Goal: Communication & Community: Answer question/provide support

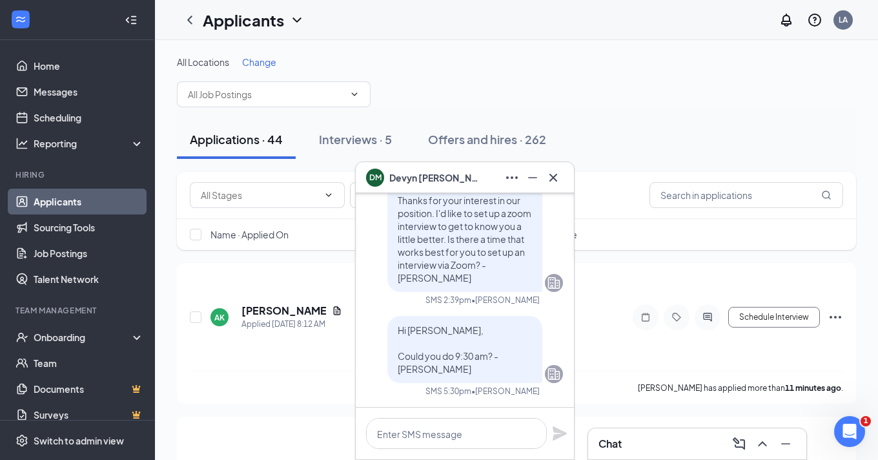
click at [437, 180] on span "[PERSON_NAME]" at bounding box center [435, 178] width 90 height 14
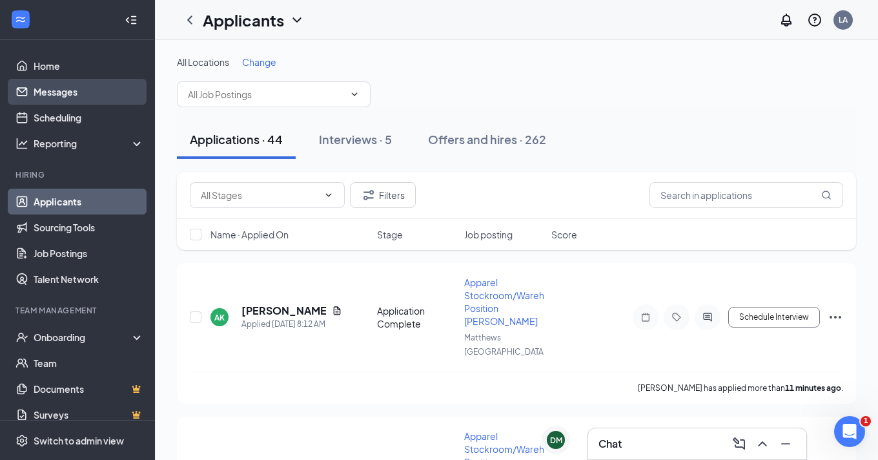
click at [65, 103] on link "Messages" at bounding box center [89, 92] width 110 height 26
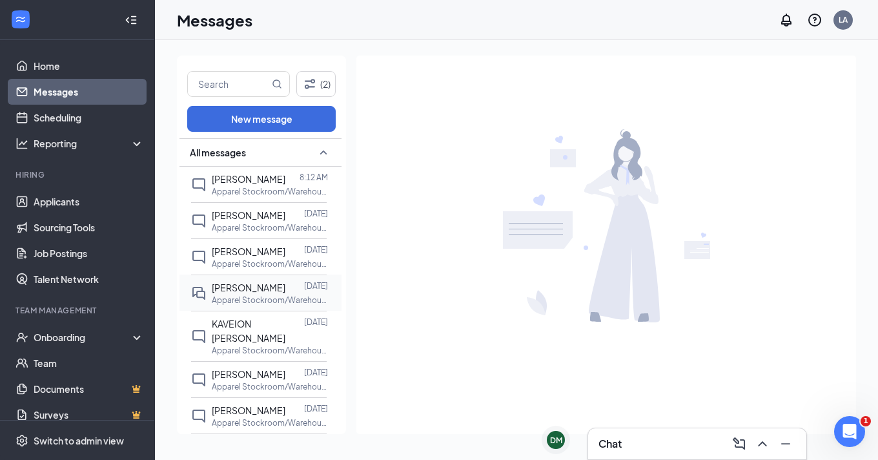
click at [247, 297] on p "Apparel Stockroom/Warehouse Position [PERSON_NAME] at [GEOGRAPHIC_DATA]" at bounding box center [270, 300] width 116 height 11
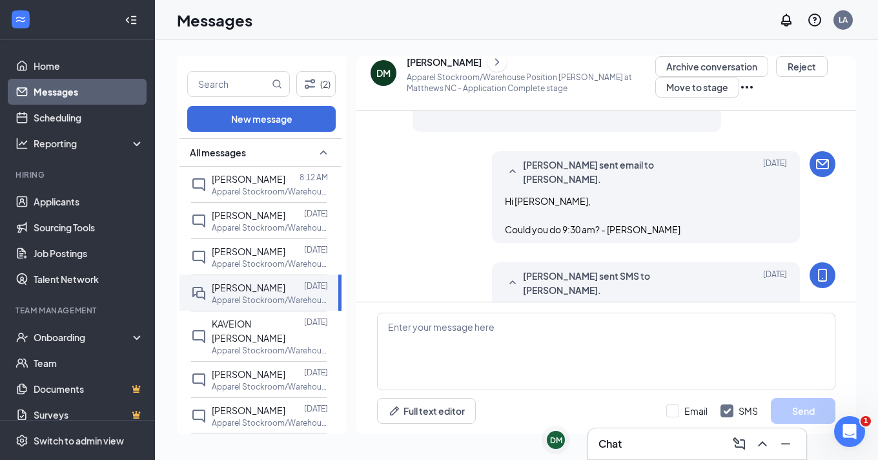
scroll to position [716, 0]
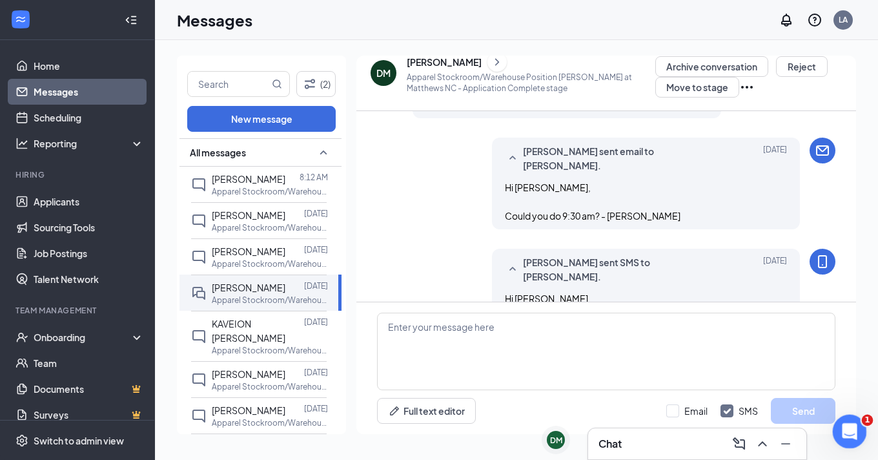
click at [846, 429] on icon "Open Intercom Messenger" at bounding box center [848, 429] width 21 height 21
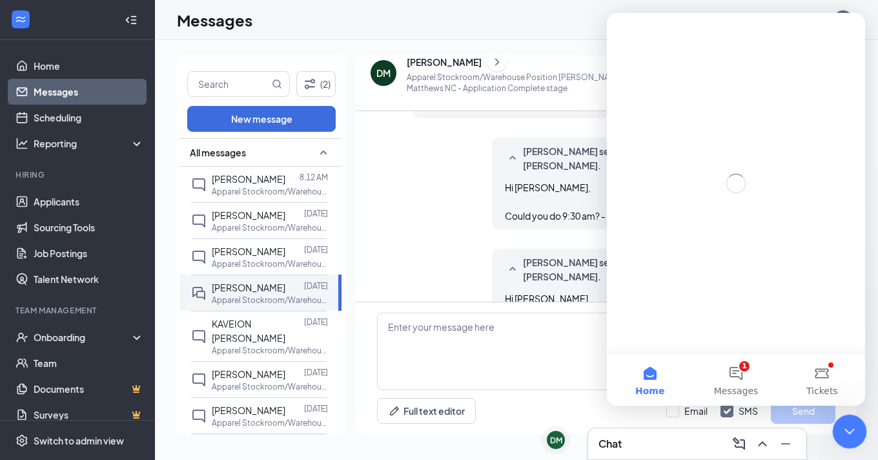
scroll to position [0, 0]
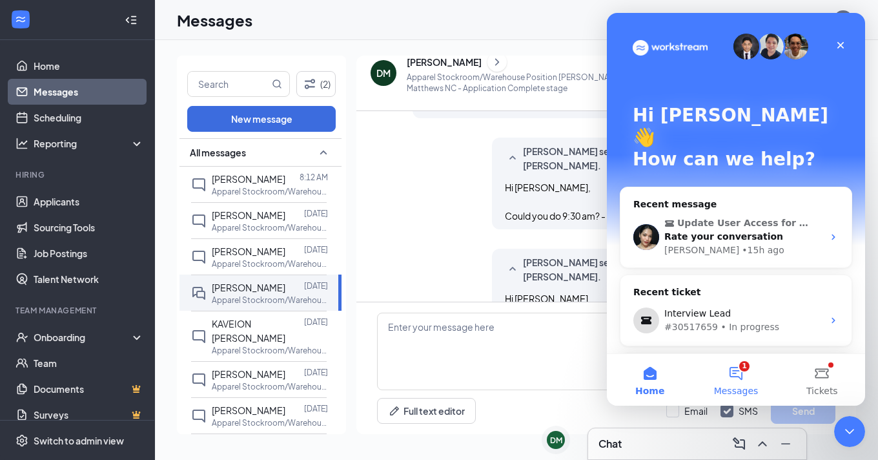
click at [736, 375] on button "1 Messages" at bounding box center [736, 380] width 86 height 52
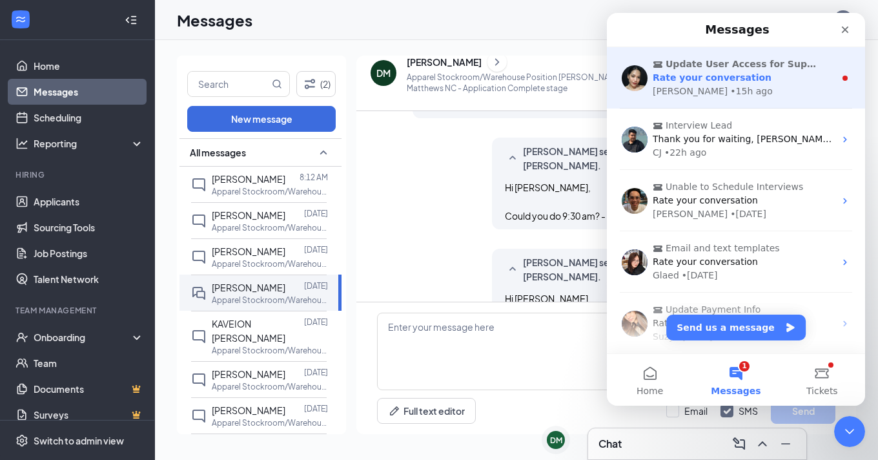
click at [728, 77] on span "Rate your conversation" at bounding box center [712, 77] width 119 height 10
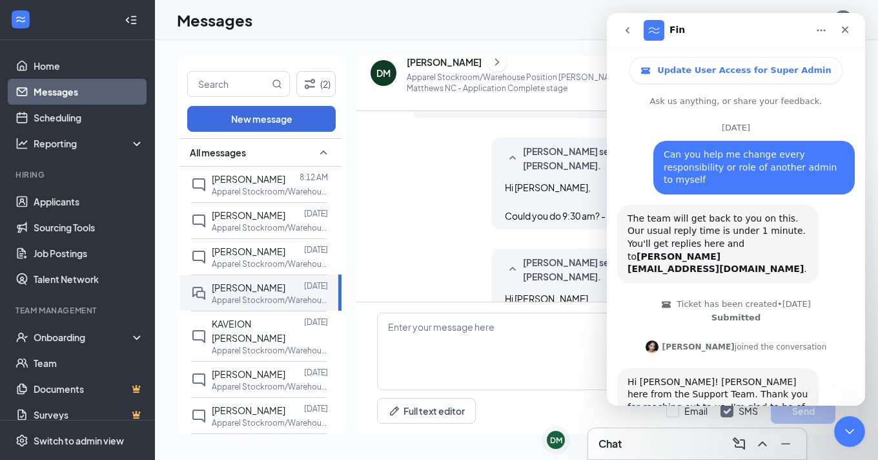
scroll to position [63, 0]
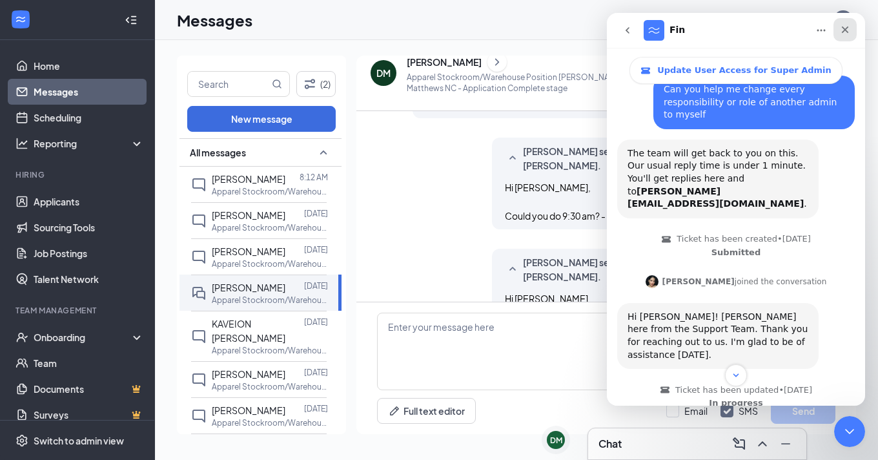
click at [838, 26] on div "Close" at bounding box center [845, 29] width 23 height 23
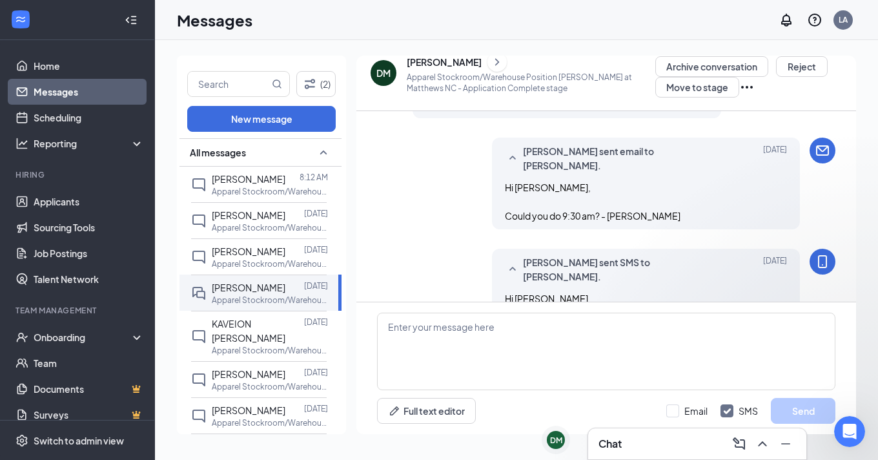
scroll to position [1975, 0]
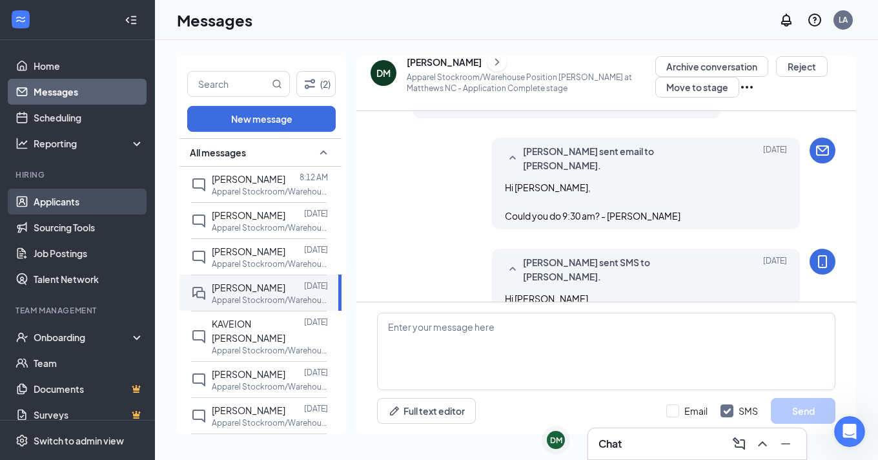
click at [52, 192] on link "Applicants" at bounding box center [89, 202] width 110 height 26
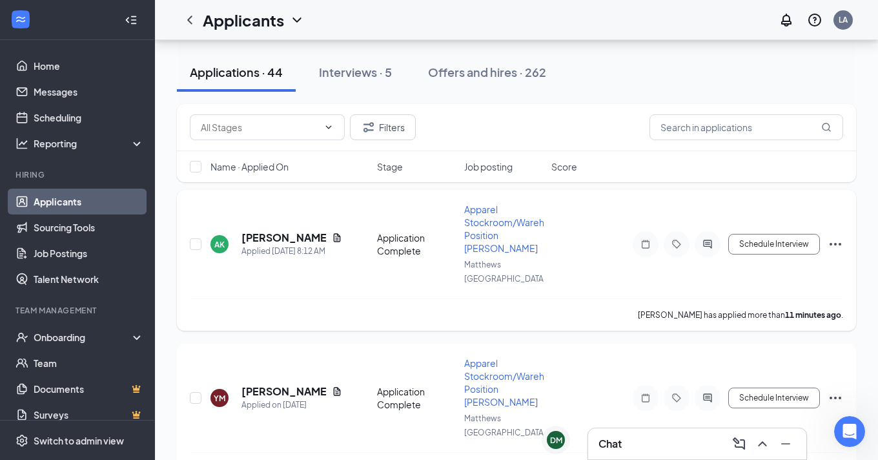
scroll to position [72, 0]
click at [273, 232] on h5 "[PERSON_NAME]" at bounding box center [284, 239] width 85 height 14
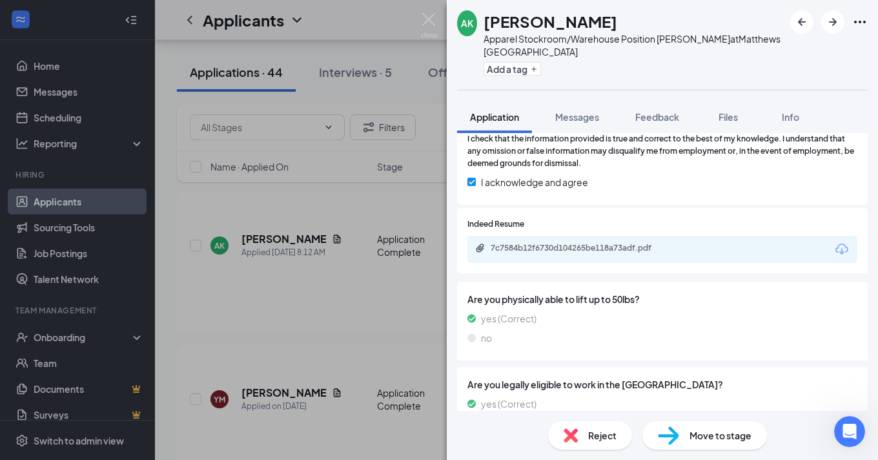
scroll to position [826, 0]
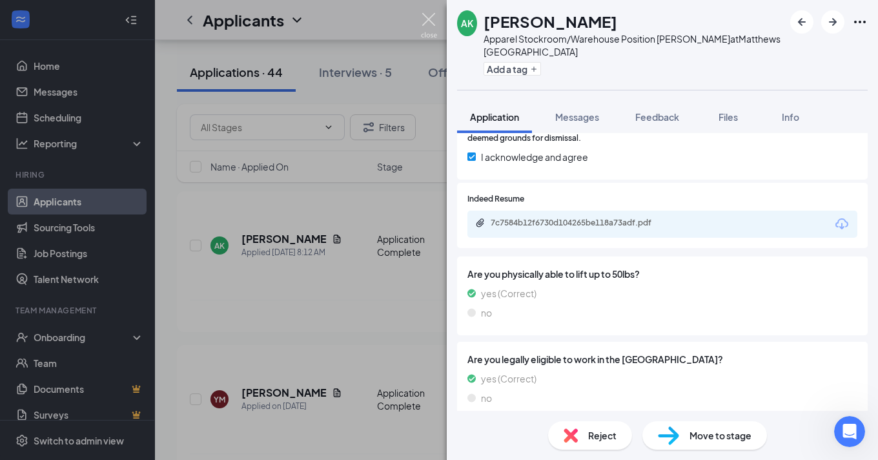
click at [430, 22] on img at bounding box center [429, 25] width 16 height 25
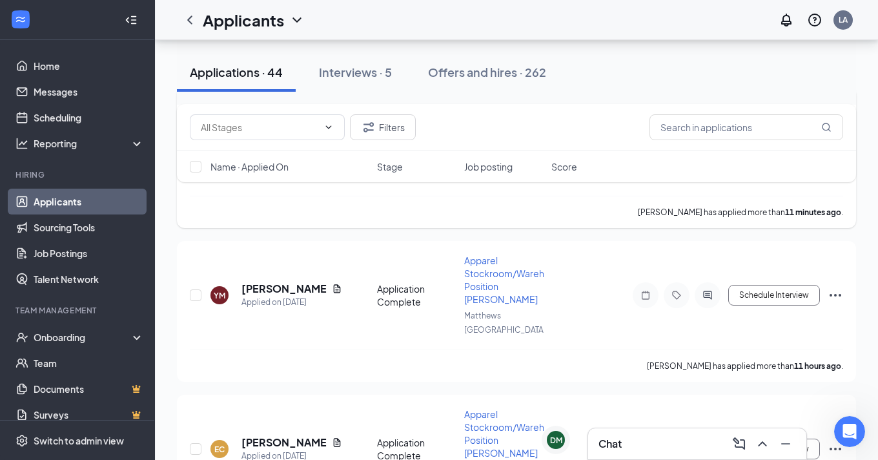
scroll to position [198, 0]
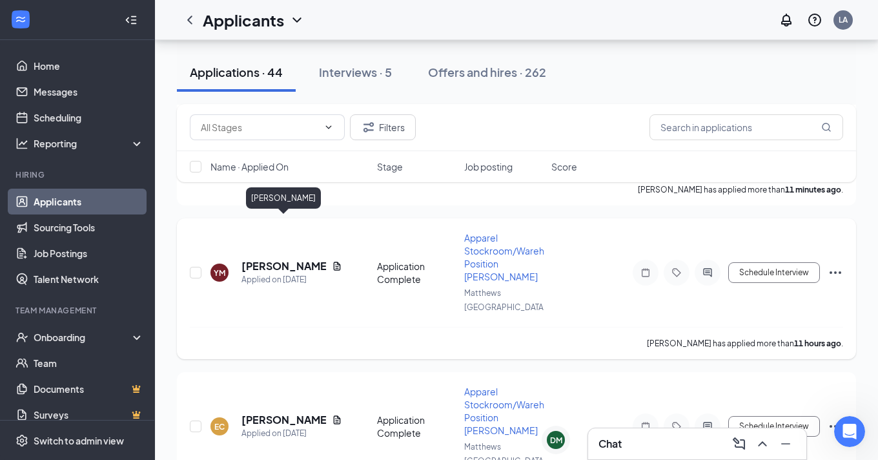
click at [296, 259] on h5 "[PERSON_NAME]" at bounding box center [284, 266] width 85 height 14
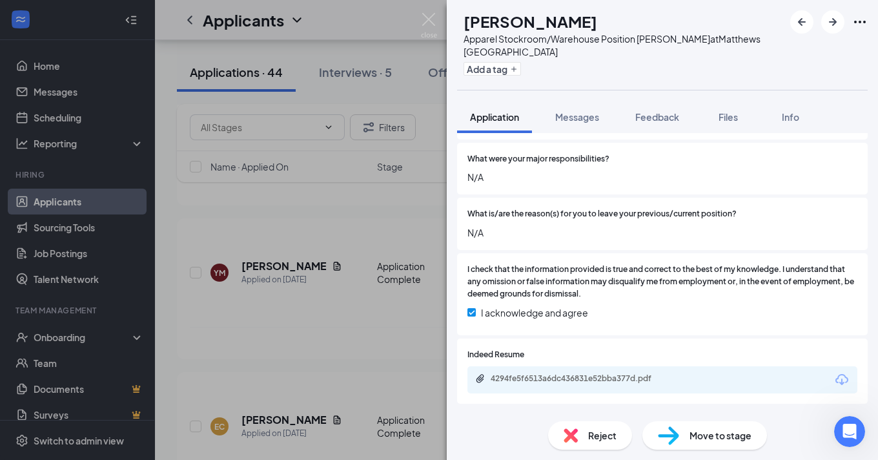
scroll to position [647, 0]
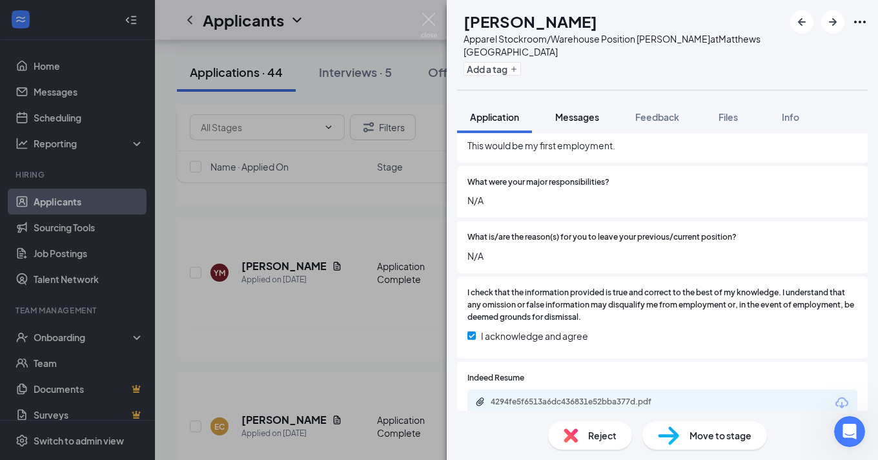
click at [572, 112] on button "Messages" at bounding box center [578, 117] width 70 height 32
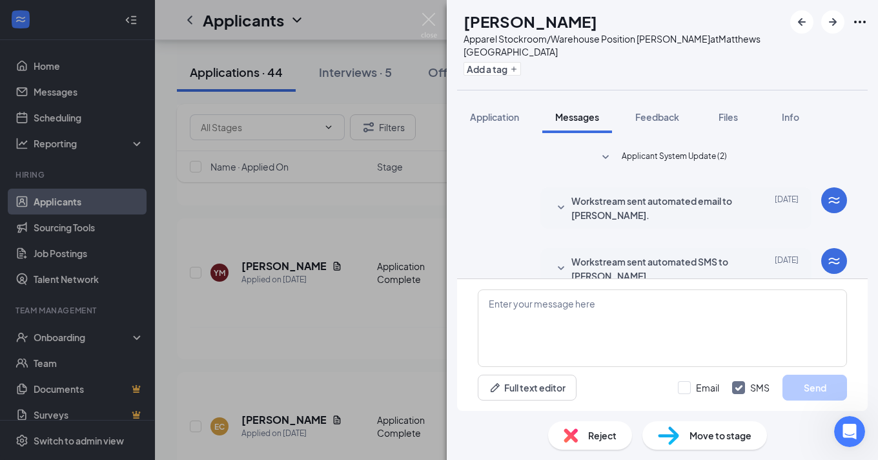
scroll to position [132, 0]
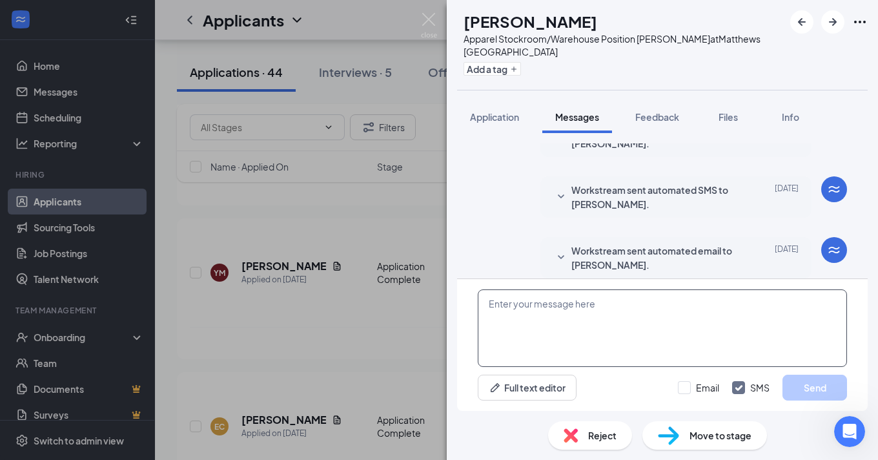
click at [517, 307] on textarea at bounding box center [662, 328] width 369 height 78
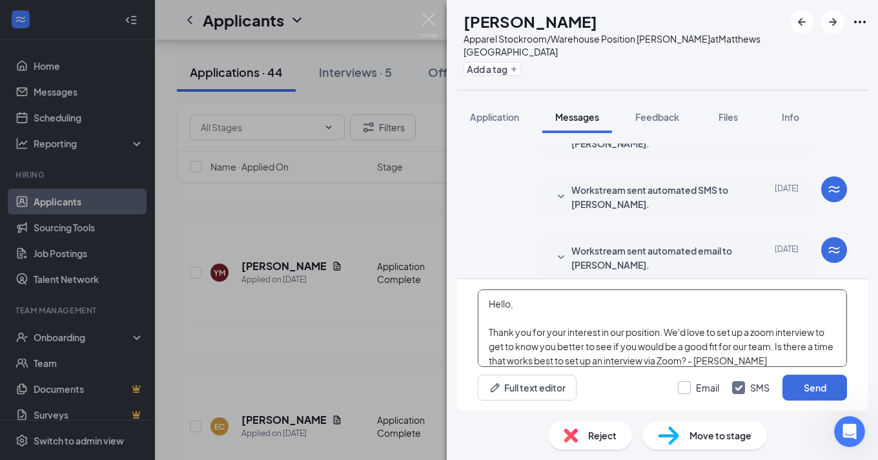
type textarea "Hello, Thank you for your interest in our position. We'd love to set up a zoom …"
click at [690, 387] on input "Email" at bounding box center [698, 387] width 41 height 13
checkbox input "true"
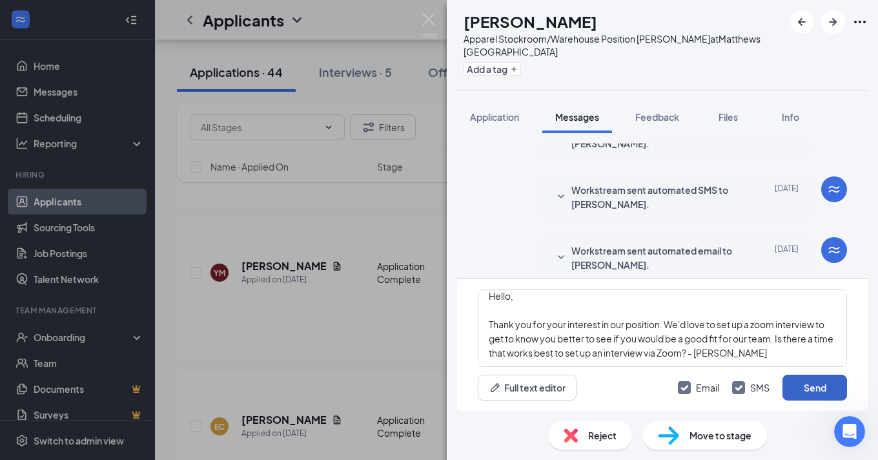
click at [809, 381] on button "Send" at bounding box center [815, 388] width 65 height 26
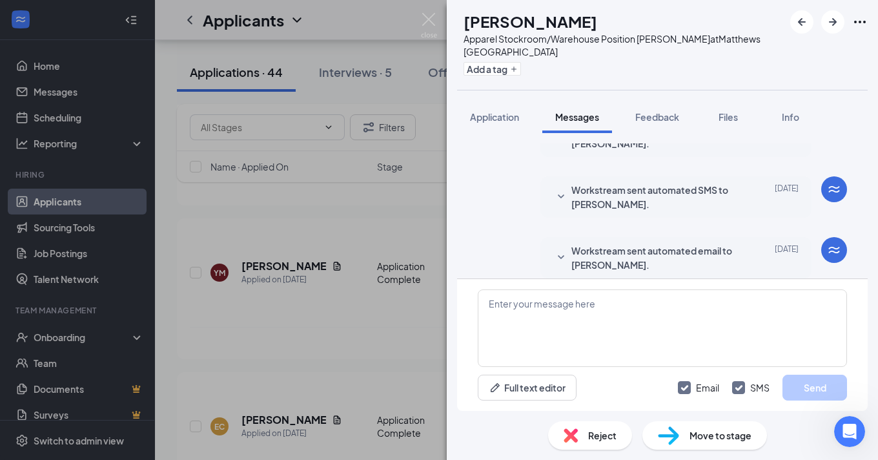
scroll to position [440, 0]
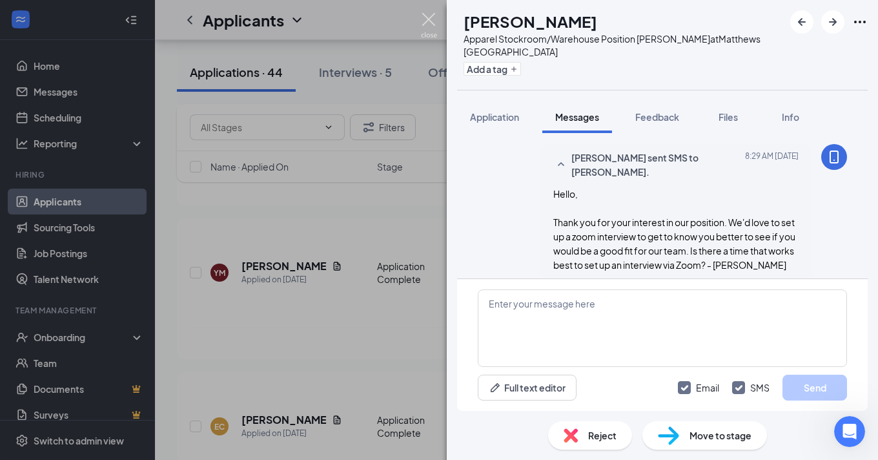
click at [429, 22] on img at bounding box center [429, 25] width 16 height 25
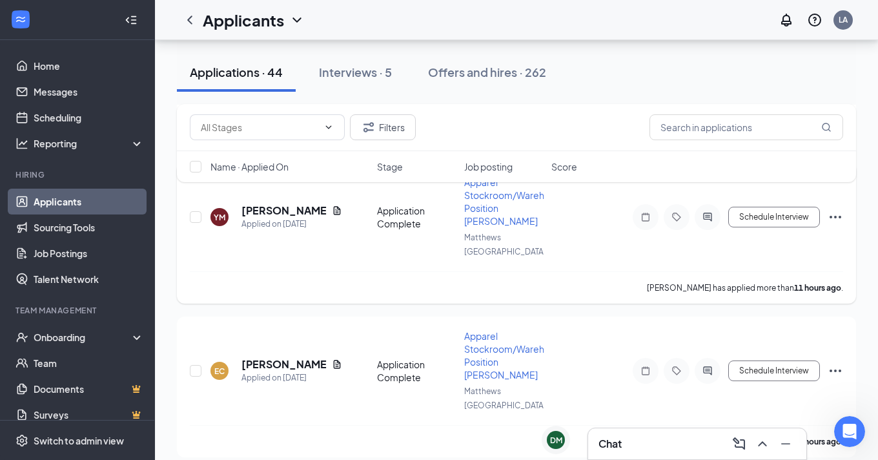
scroll to position [255, 0]
click at [277, 357] on h5 "[PERSON_NAME]" at bounding box center [284, 364] width 85 height 14
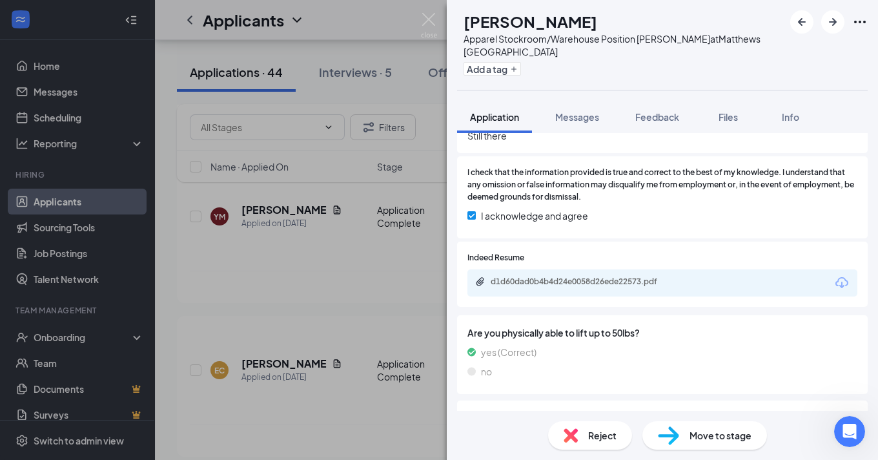
scroll to position [826, 0]
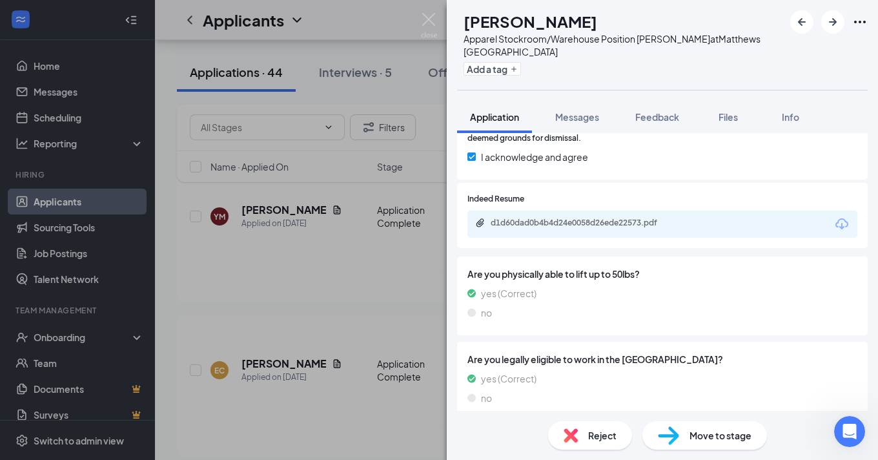
click at [420, 24] on div "EC [PERSON_NAME] Apparel Stockroom/Warehouse Position [PERSON_NAME] at [GEOGRAP…" at bounding box center [439, 230] width 878 height 460
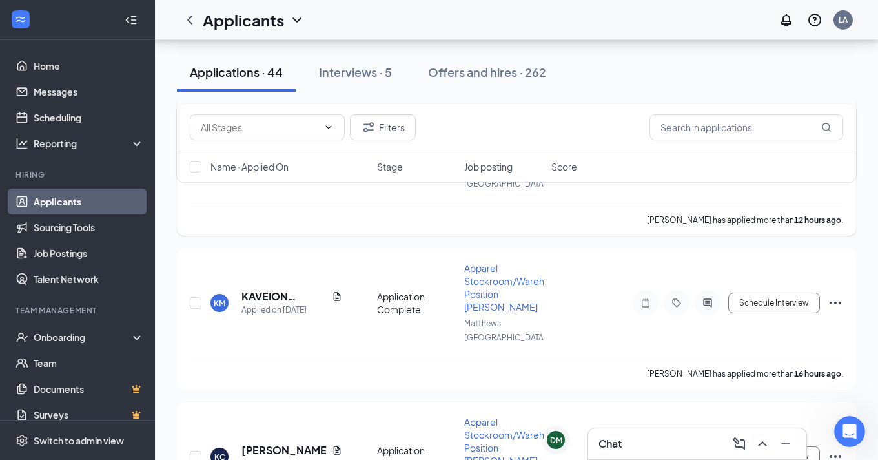
scroll to position [512, 0]
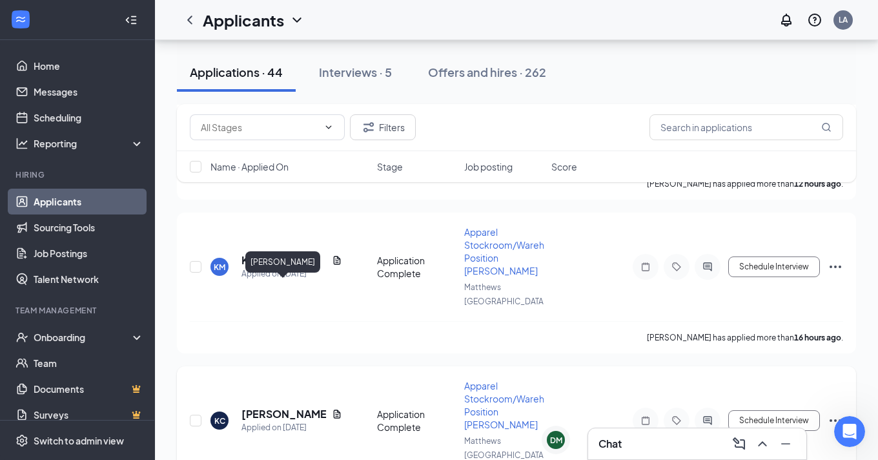
click at [293, 407] on h5 "[PERSON_NAME]" at bounding box center [284, 414] width 85 height 14
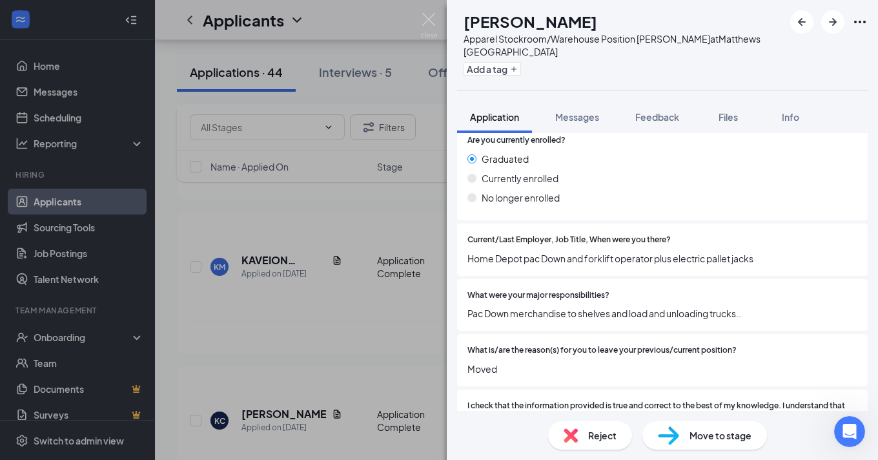
scroll to position [530, 0]
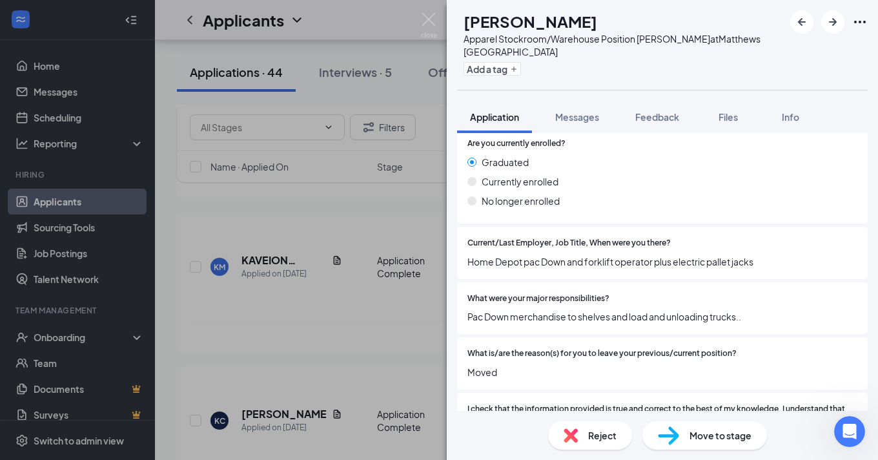
click at [401, 223] on div "[PERSON_NAME] [PERSON_NAME] Apparel Stockroom/Warehouse Position [PERSON_NAME] …" at bounding box center [439, 230] width 878 height 460
